Goal: Task Accomplishment & Management: Manage account settings

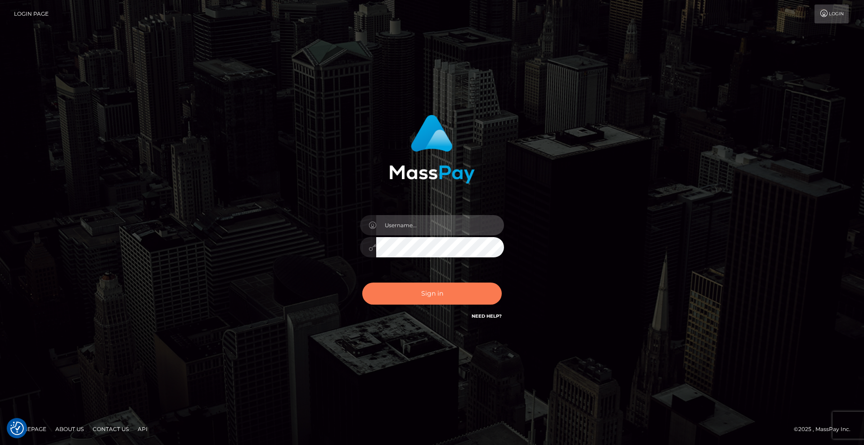
type input "Lady"
click at [445, 294] on button "Sign in" at bounding box center [432, 294] width 140 height 22
click at [470, 291] on button "Sign in" at bounding box center [432, 294] width 140 height 22
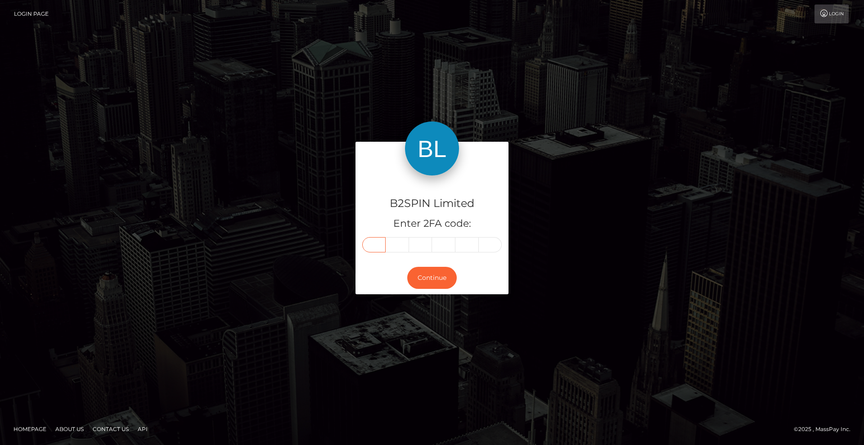
click at [375, 248] on input "text" at bounding box center [373, 244] width 23 height 15
type input "2"
type input "3"
type input "7"
type input "0"
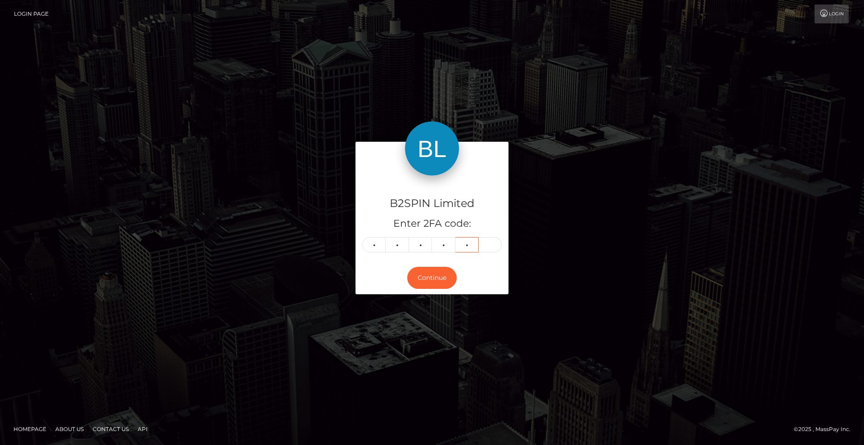
type input "7"
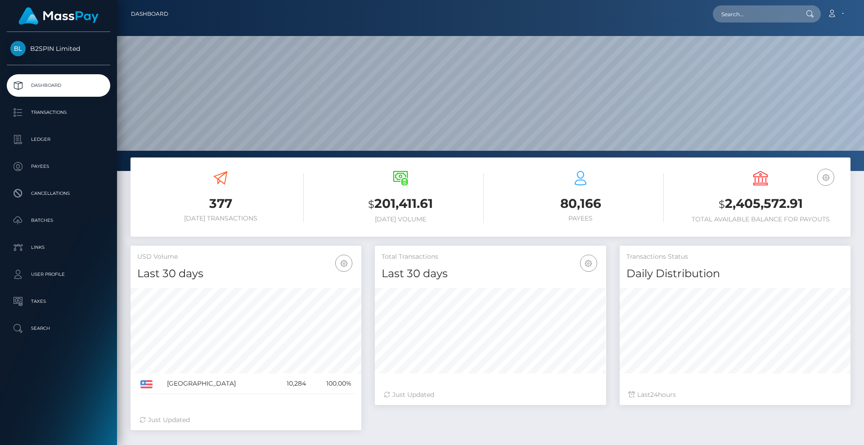
scroll to position [171, 747]
drag, startPoint x: 814, startPoint y: 202, endPoint x: 635, endPoint y: 228, distance: 181.1
click at [701, 202] on h3 "$ 2,405,572.91" at bounding box center [760, 204] width 167 height 18
copy h3 "$ 2,405,572.91"
